Goal: Information Seeking & Learning: Check status

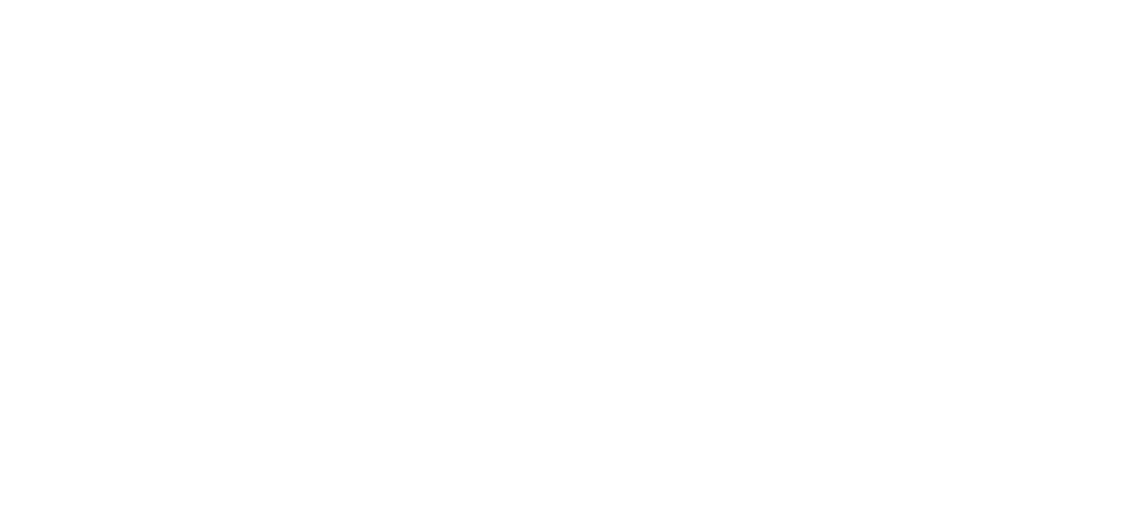
select select
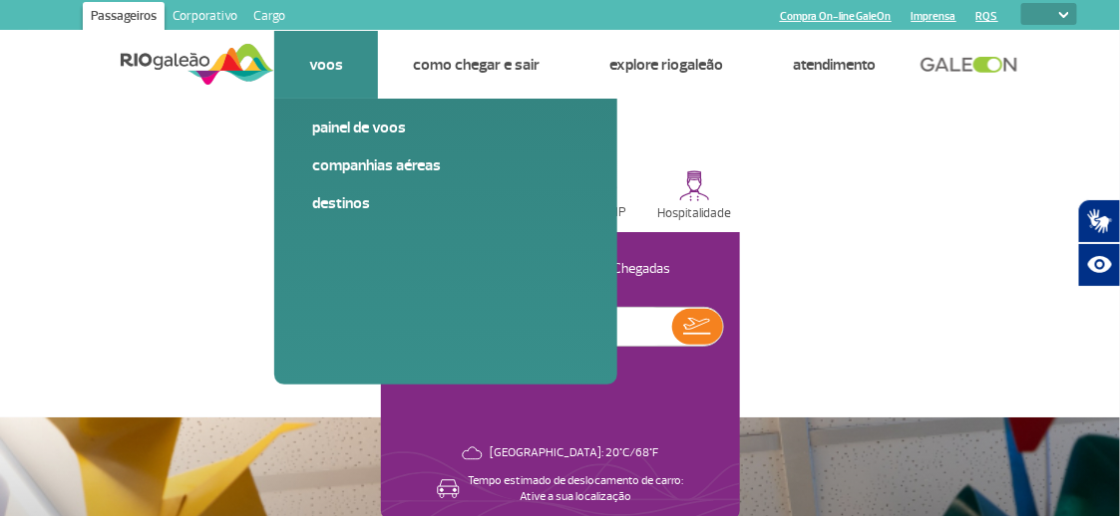
click at [333, 65] on link "Voos" at bounding box center [326, 65] width 34 height 20
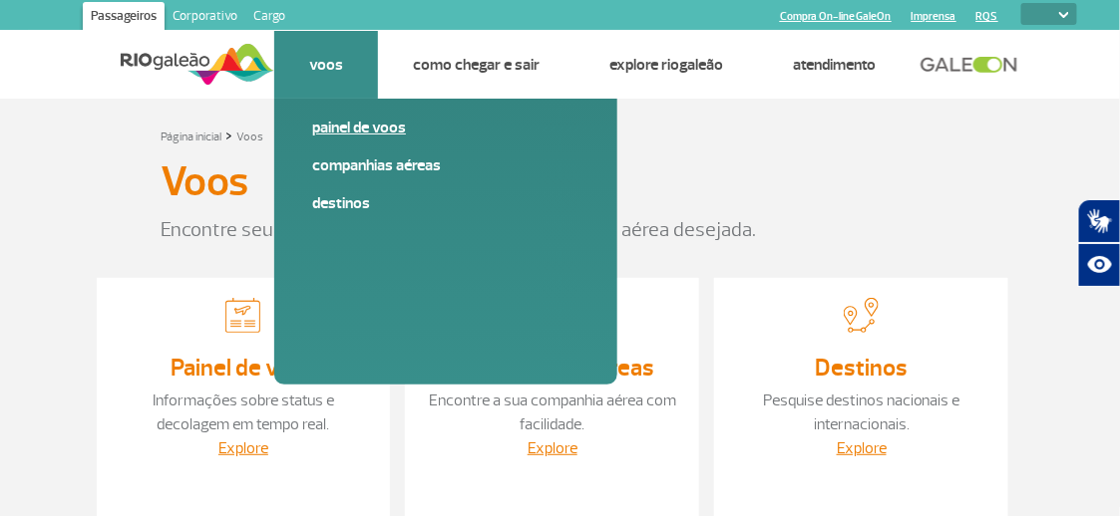
click at [362, 131] on link "Painel de voos" at bounding box center [445, 128] width 267 height 22
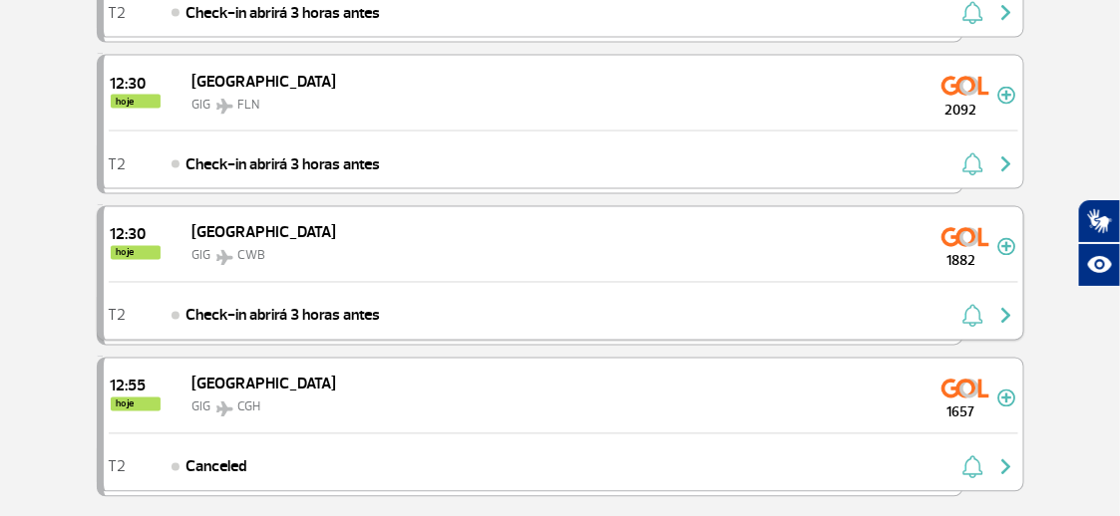
scroll to position [2825, 0]
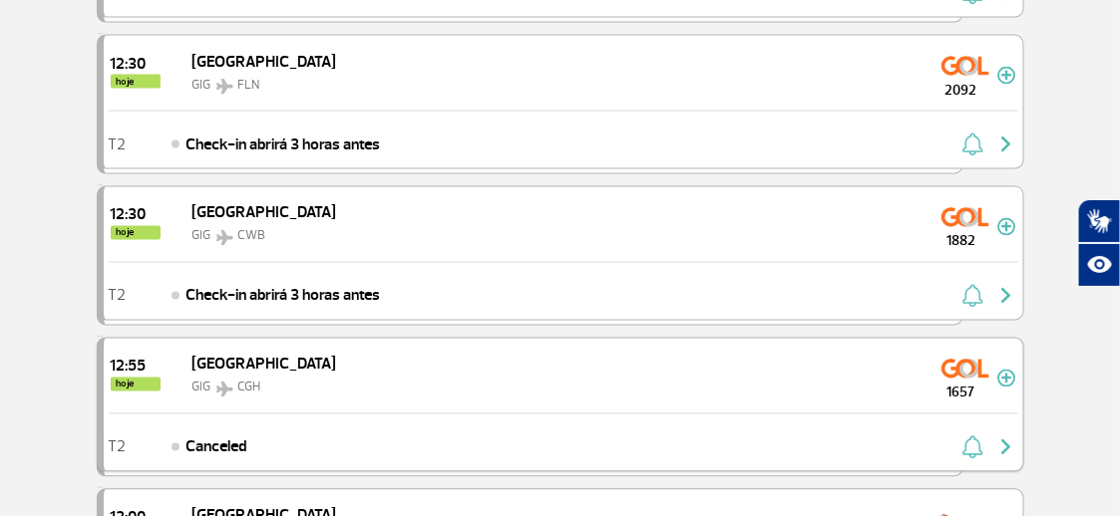
scroll to position [2990, 0]
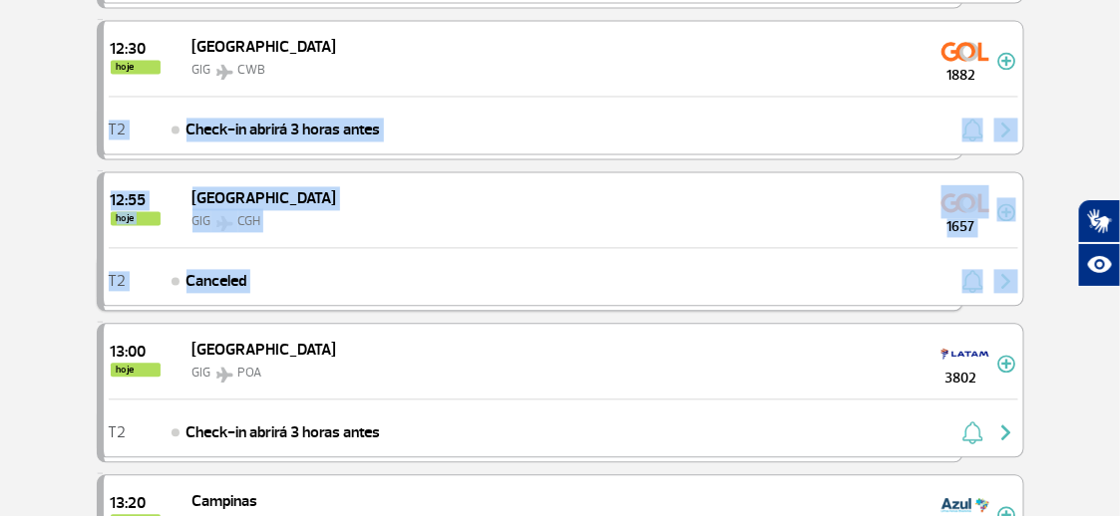
drag, startPoint x: 46, startPoint y: 119, endPoint x: 429, endPoint y: 274, distance: 413.2
click at [429, 274] on section "Página Inicial > Voos > Painel de Voos Painel de Voos Partidas Chegadas 10:50 1…" at bounding box center [560, 301] width 1120 height 6384
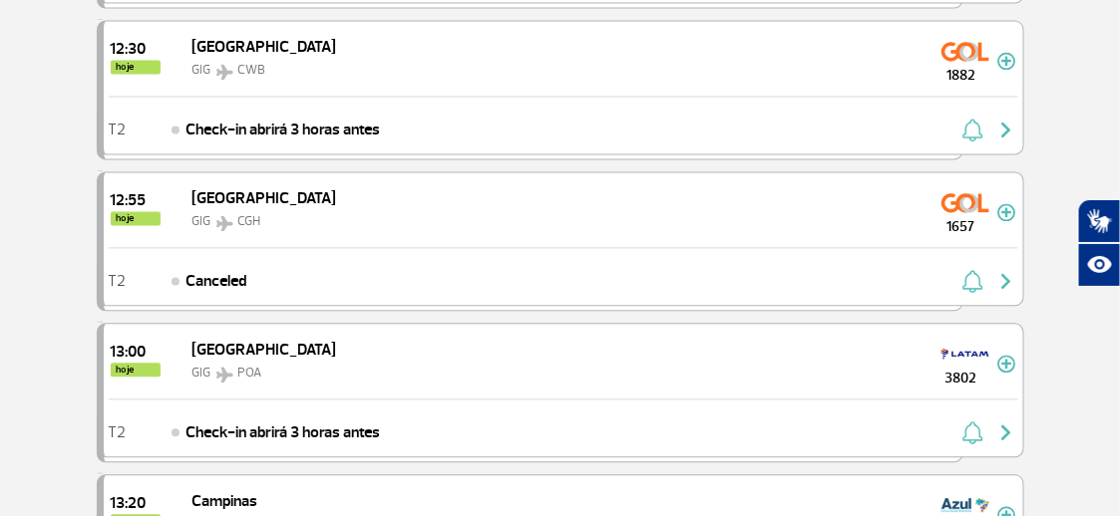
click at [23, 302] on section "Página Inicial > Voos > Painel de Voos Painel de Voos Partidas Chegadas 10:50 1…" at bounding box center [560, 301] width 1120 height 6384
drag, startPoint x: 1063, startPoint y: 70, endPoint x: 1083, endPoint y: 80, distance: 22.3
click at [1063, 70] on section "Página Inicial > Voos > Painel de Voos Painel de Voos Partidas Chegadas 10:50 1…" at bounding box center [560, 301] width 1120 height 6384
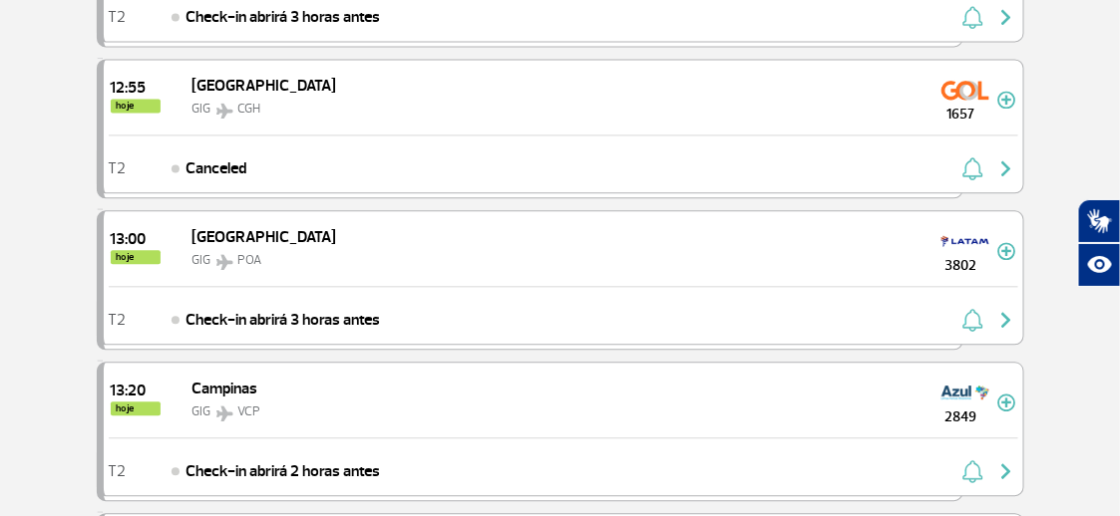
scroll to position [3121, 0]
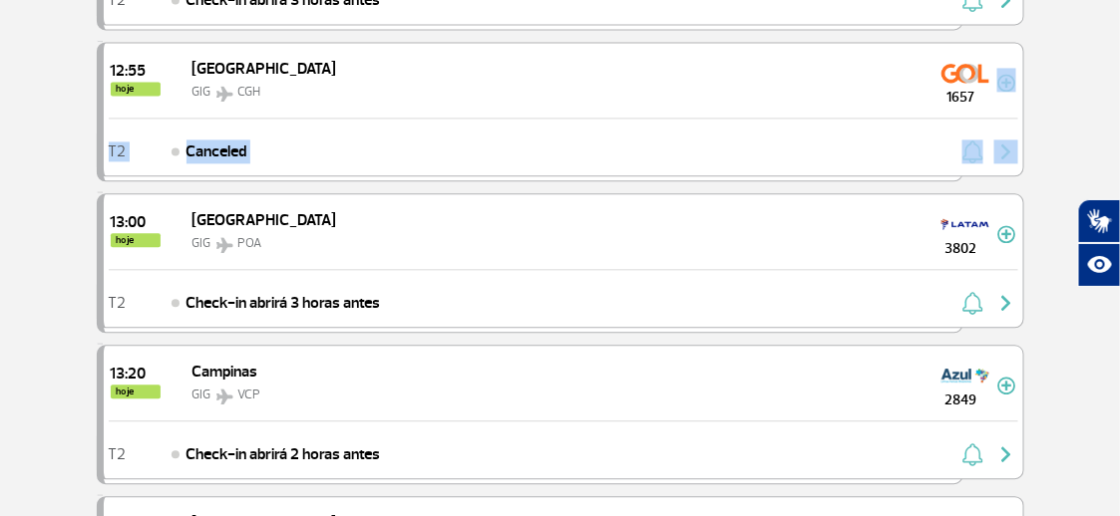
click at [1073, 86] on section "Página Inicial > Voos > Painel de Voos Painel de Voos Partidas Chegadas 10:50 1…" at bounding box center [560, 170] width 1120 height 6384
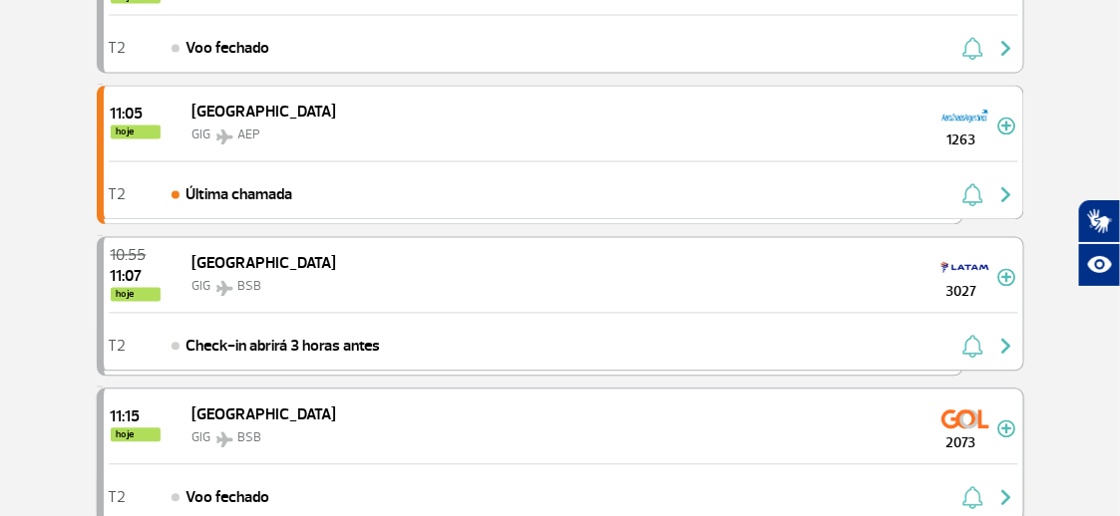
scroll to position [0, 0]
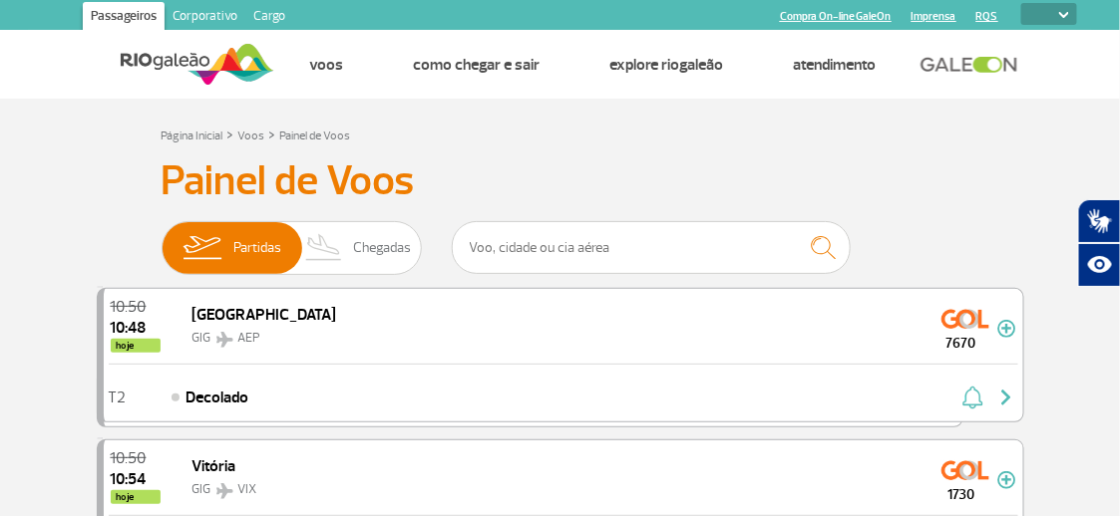
drag, startPoint x: 990, startPoint y: 6, endPoint x: 649, endPoint y: 150, distance: 370.0
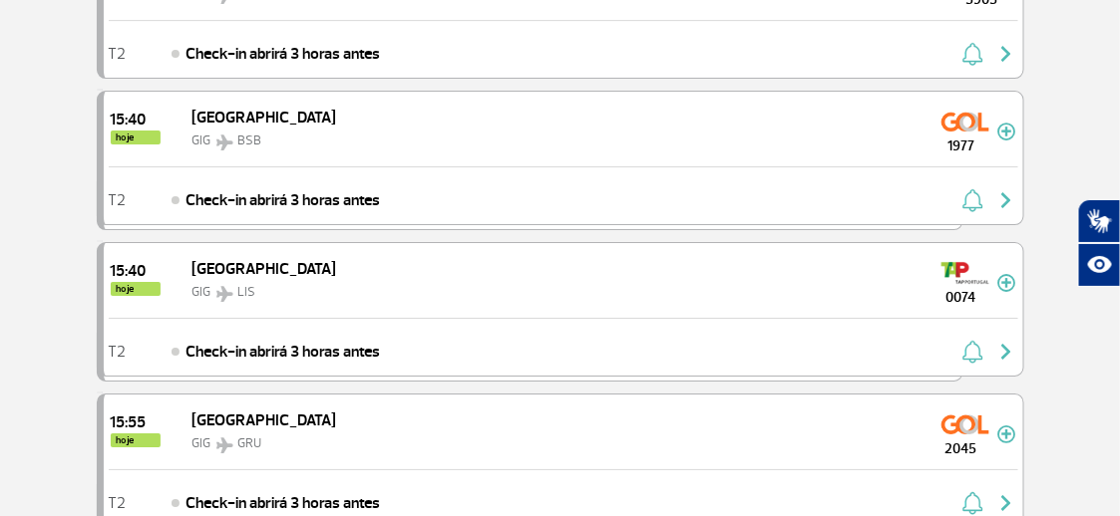
scroll to position [5982, 0]
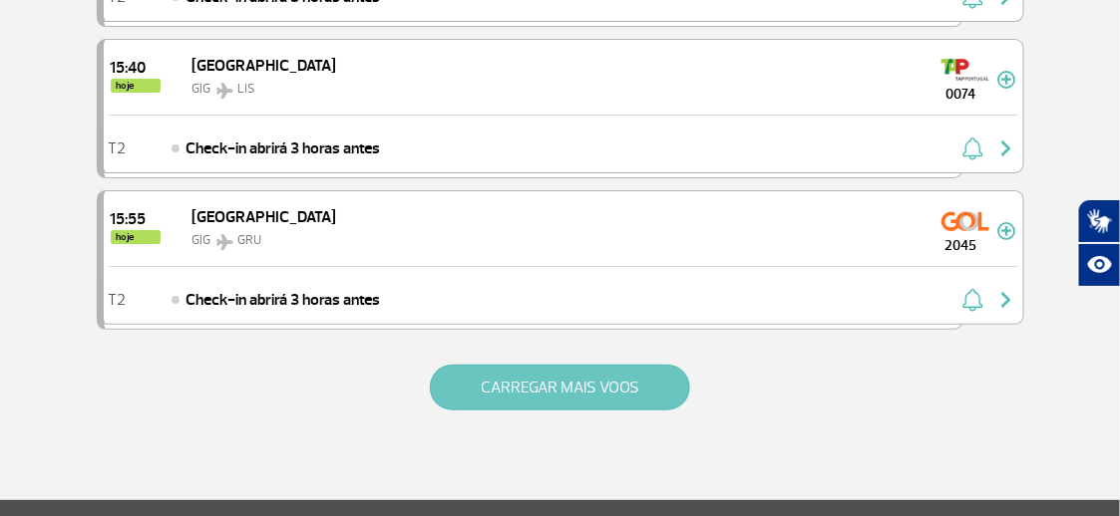
click at [580, 365] on button "CARREGAR MAIS VOOS" at bounding box center [560, 388] width 260 height 46
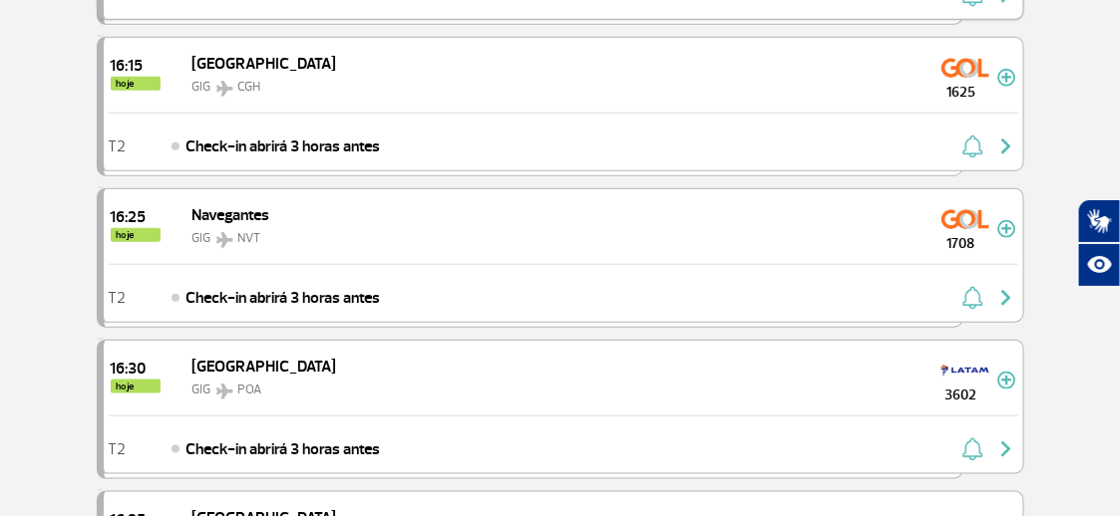
scroll to position [6481, 0]
